Goal: Information Seeking & Learning: Find specific fact

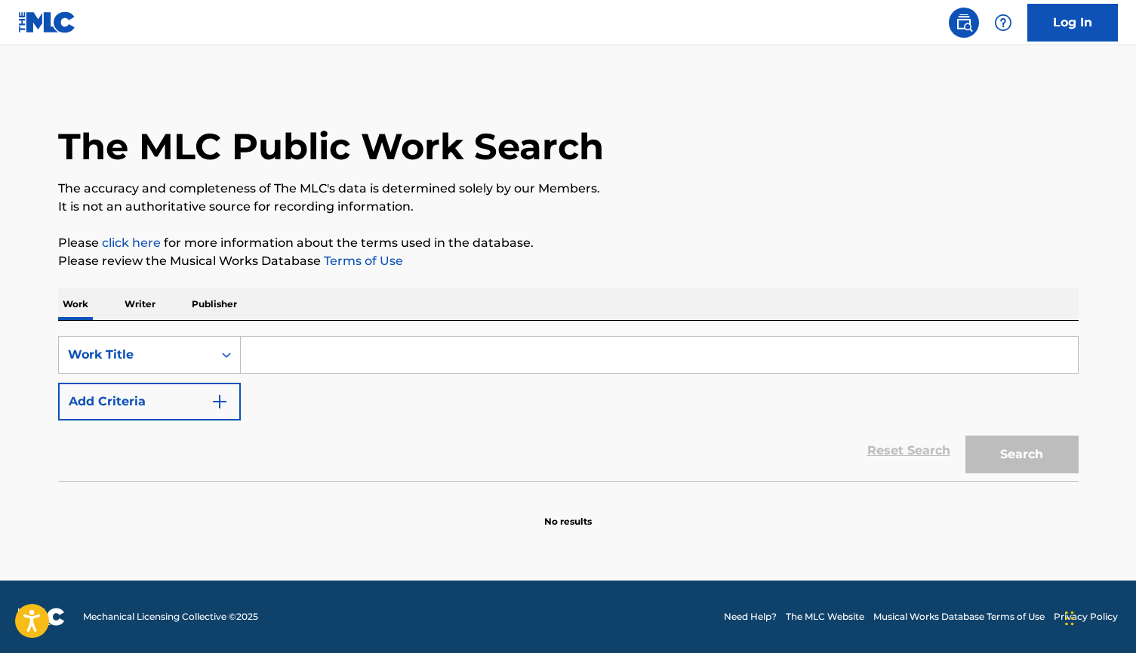
click at [317, 357] on input "Search Form" at bounding box center [659, 355] width 837 height 36
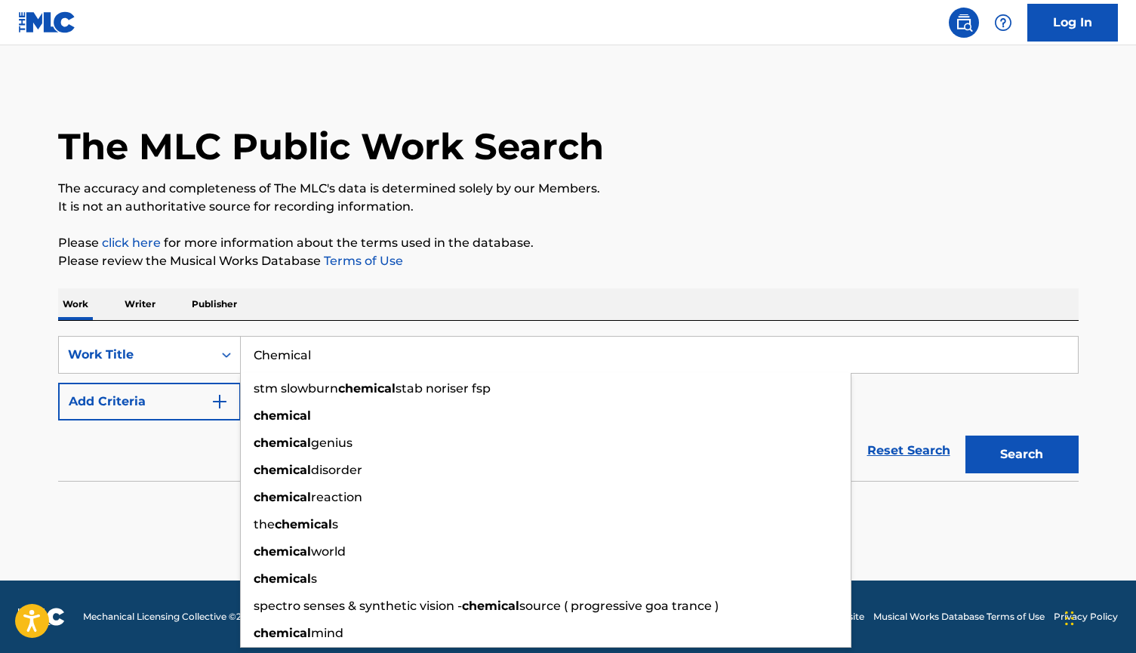
type input "Chemical"
click at [159, 481] on section at bounding box center [568, 485] width 1021 height 8
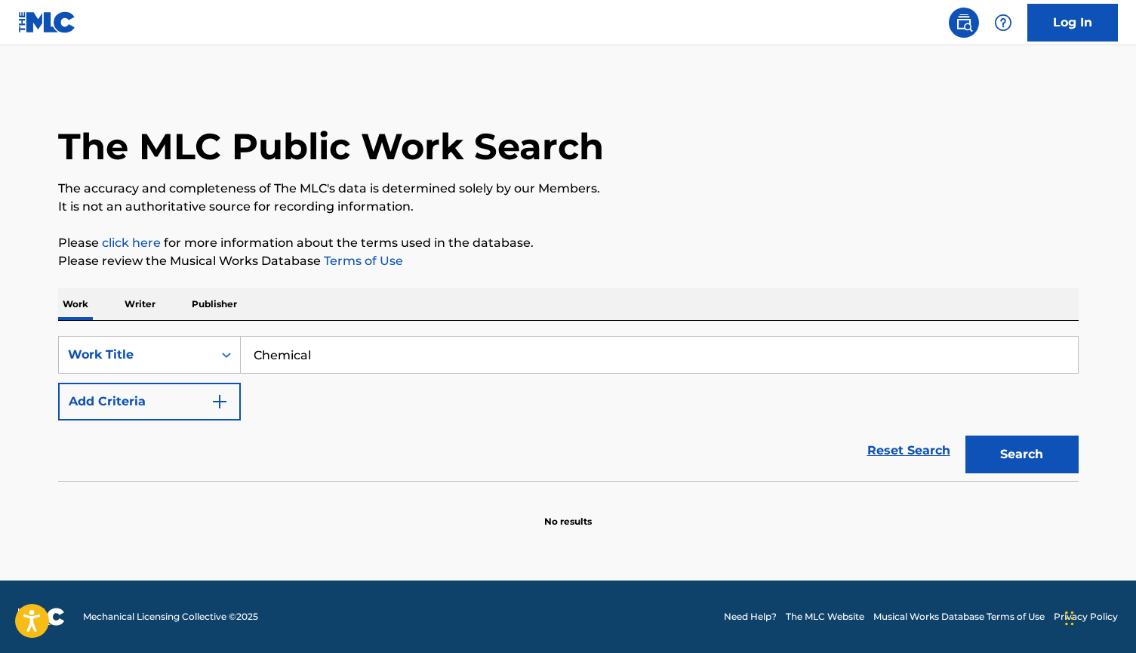
click at [141, 408] on button "Add Criteria" at bounding box center [149, 402] width 183 height 38
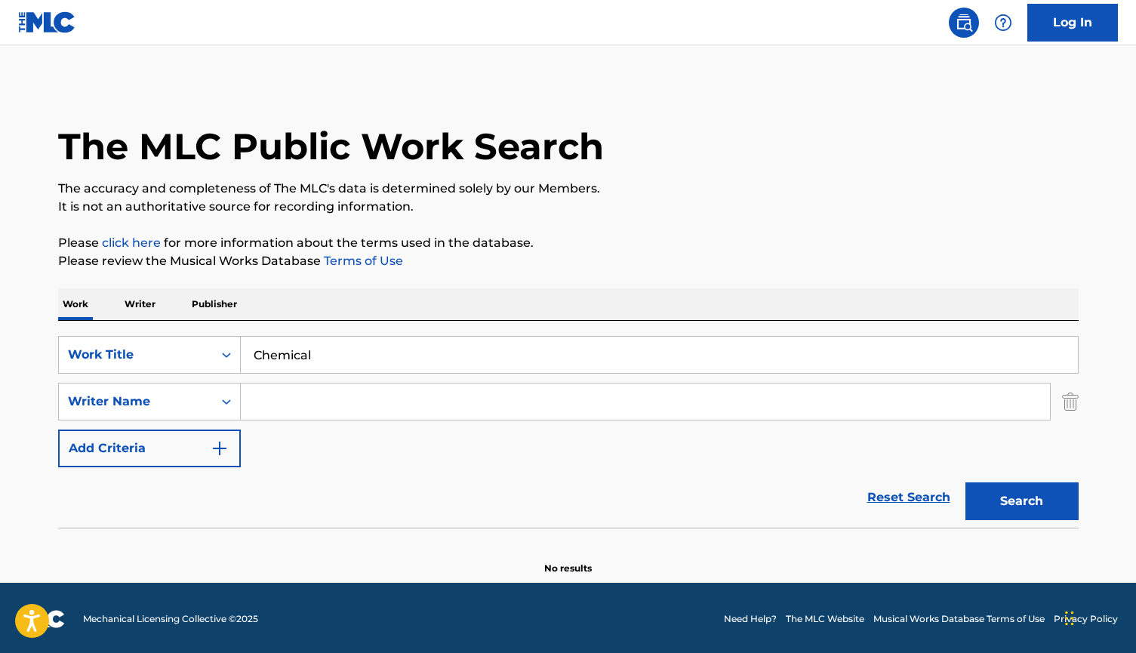
click at [315, 401] on input "Search Form" at bounding box center [645, 402] width 809 height 36
type input "Post"
click at [1021, 501] on button "Search" at bounding box center [1022, 501] width 113 height 38
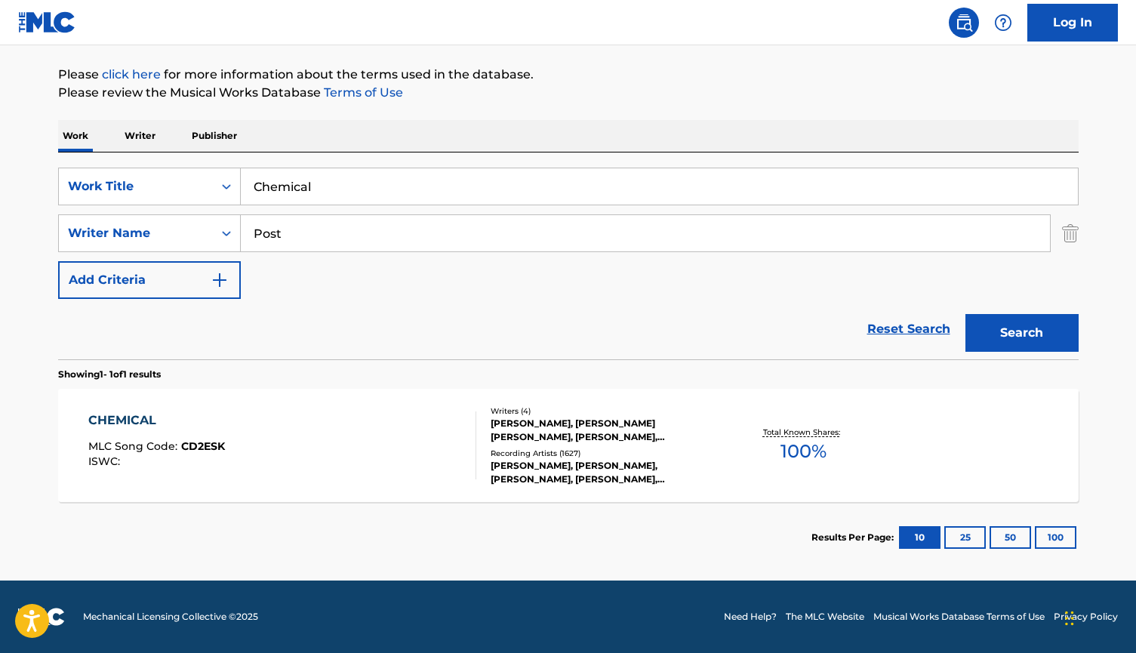
click at [41, 350] on div "The MLC Public Work Search The accuracy and completeness of The MLC's data is d…" at bounding box center [568, 244] width 1057 height 658
click at [543, 432] on div "[PERSON_NAME], [PERSON_NAME] [PERSON_NAME], [PERSON_NAME], [PERSON_NAME] [PERSO…" at bounding box center [605, 430] width 228 height 27
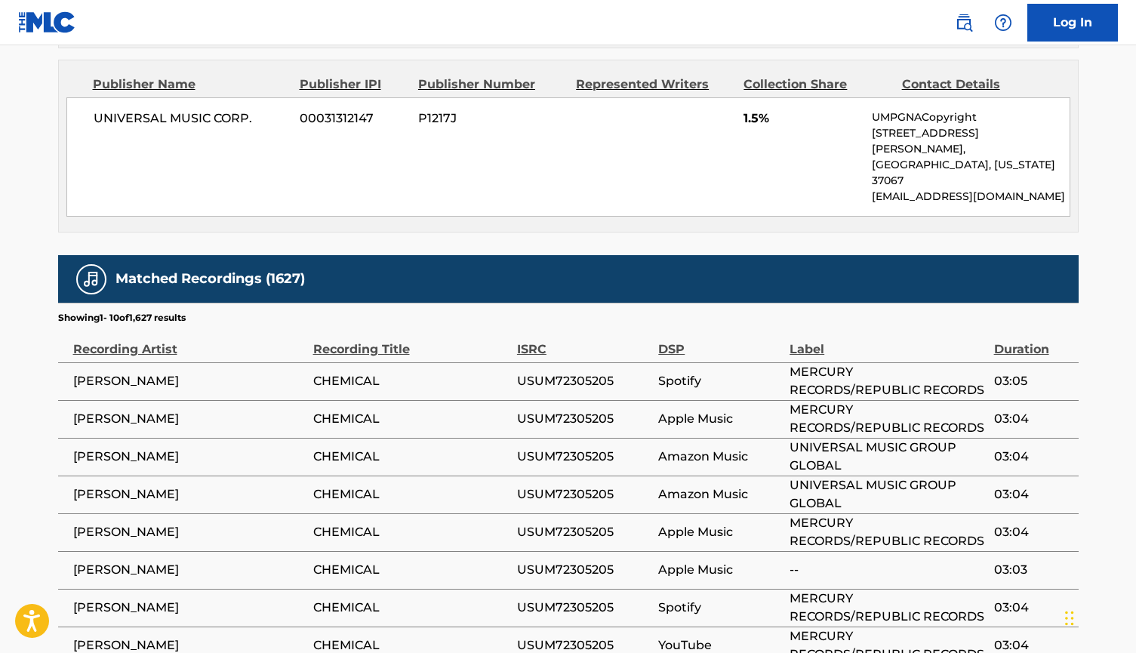
scroll to position [1947, 0]
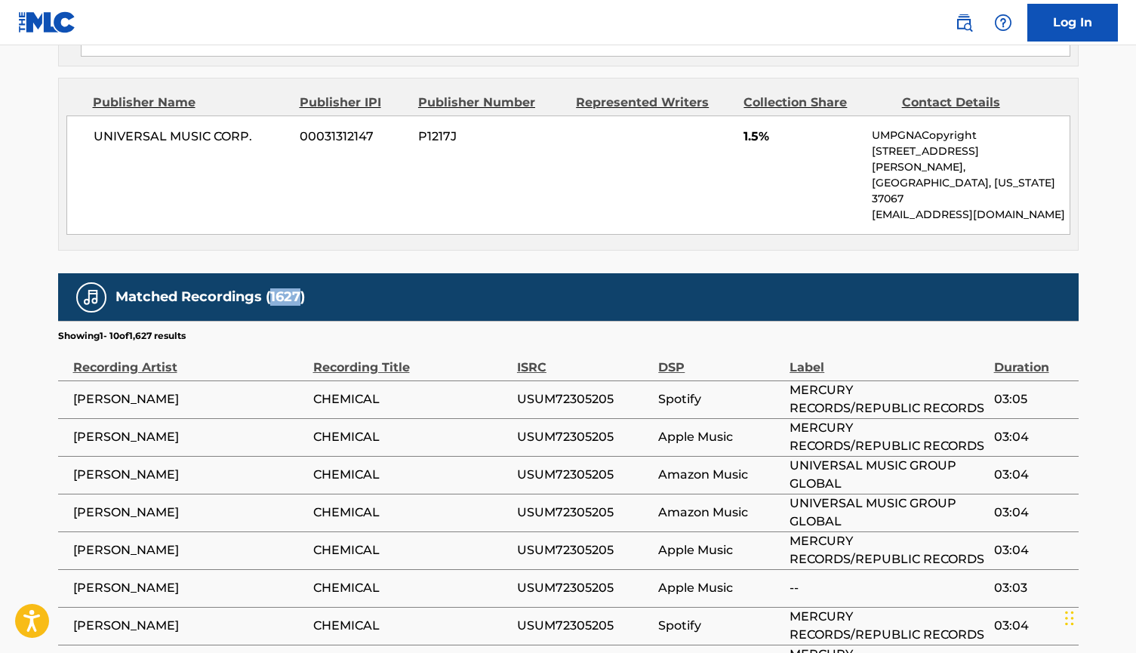
drag, startPoint x: 270, startPoint y: 130, endPoint x: 298, endPoint y: 137, distance: 28.9
click at [298, 288] on h5 "Matched Recordings (1627)" at bounding box center [210, 296] width 189 height 17
copy h5 "1627"
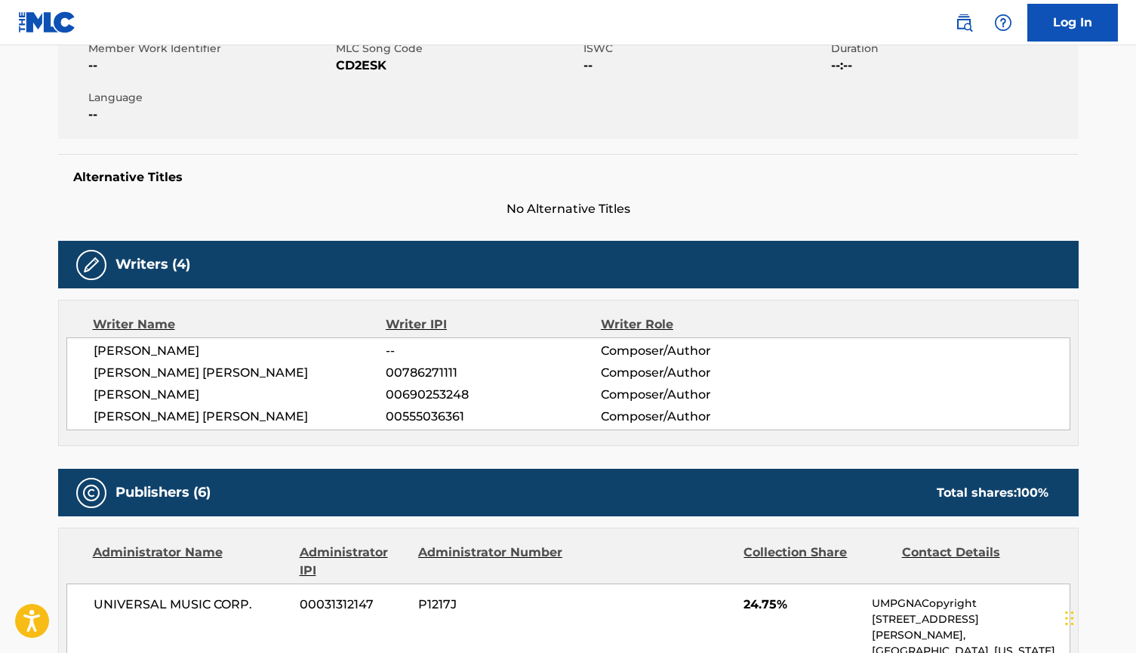
scroll to position [376, 0]
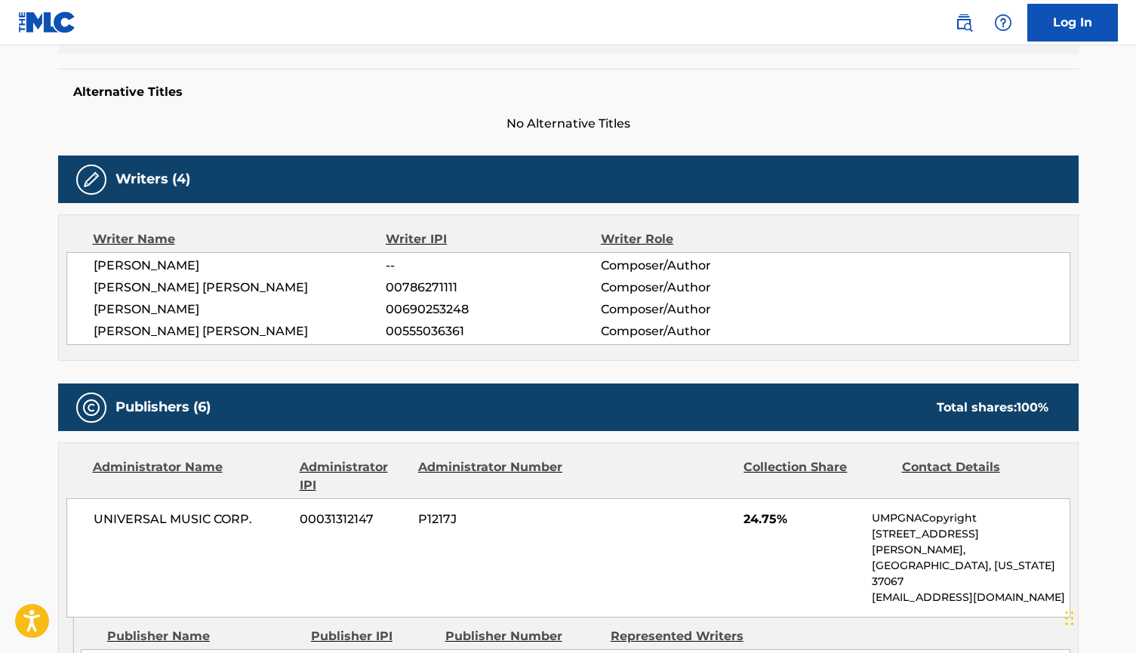
click at [436, 283] on span "00786271111" at bounding box center [493, 288] width 214 height 18
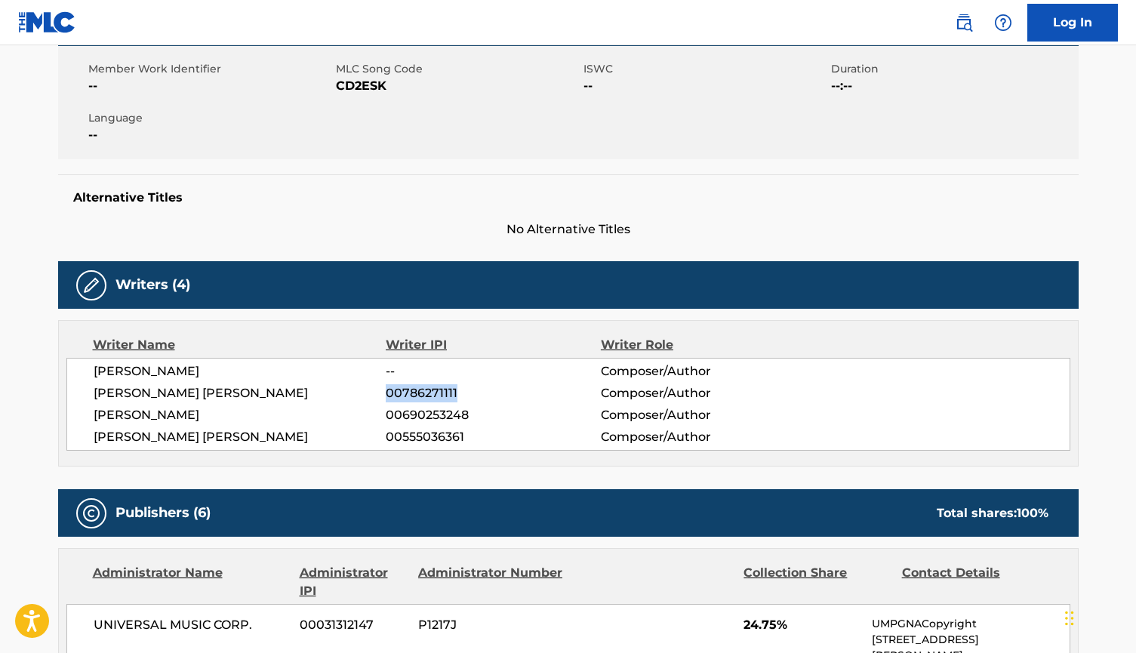
scroll to position [275, 0]
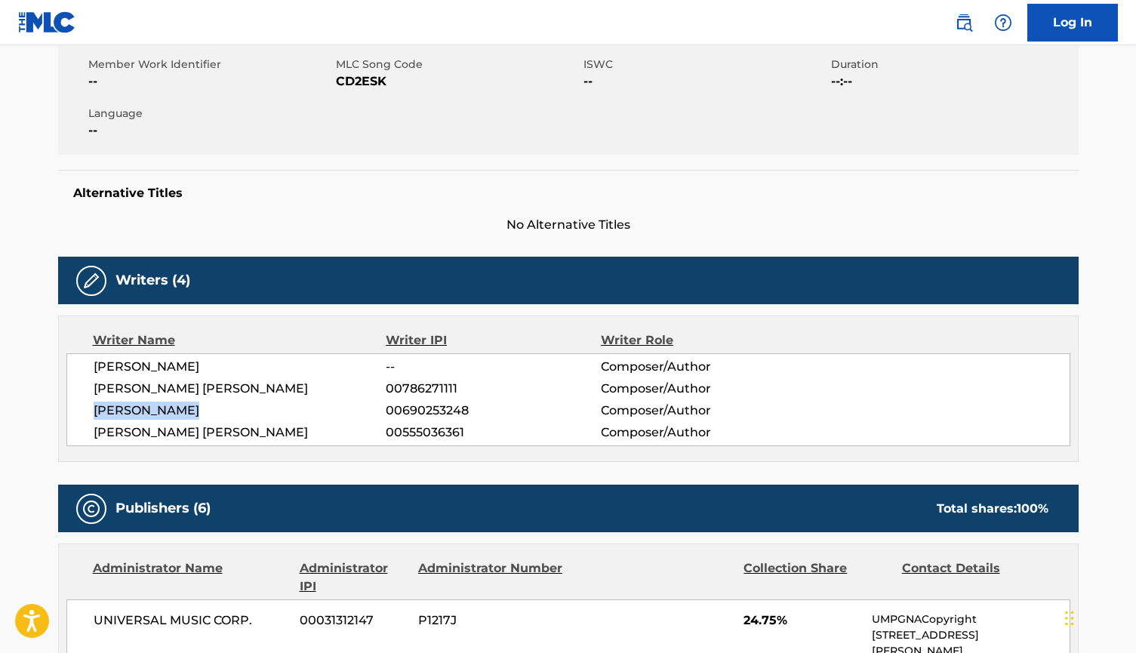
drag, startPoint x: 223, startPoint y: 415, endPoint x: 95, endPoint y: 415, distance: 127.6
click at [95, 415] on span "[PERSON_NAME]" at bounding box center [240, 411] width 293 height 18
copy span "[PERSON_NAME]"
